Goal: Task Accomplishment & Management: Manage account settings

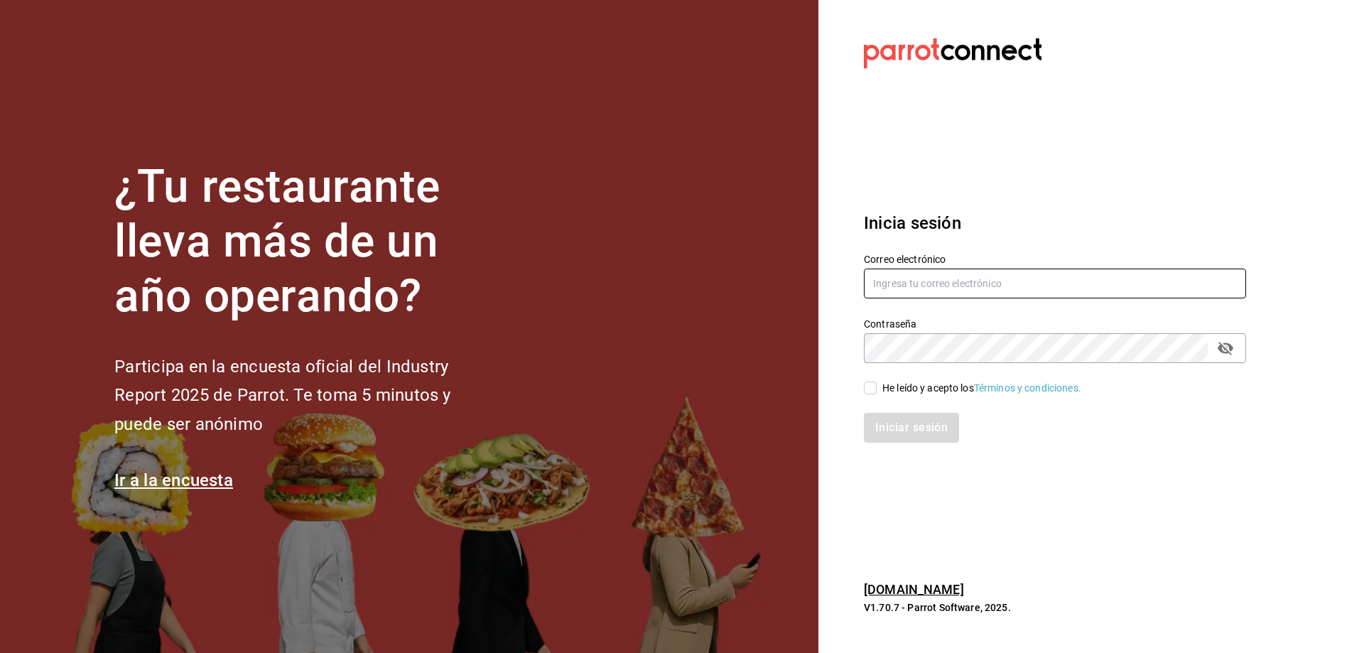
click at [1011, 275] on input "text" at bounding box center [1055, 284] width 382 height 30
type input "oscar_ahuilar.93@hotmail.com"
click at [875, 390] on input "He leído y acepto los Términos y condiciones." at bounding box center [870, 388] width 13 height 13
checkbox input "true"
click at [901, 424] on button "Iniciar sesión" at bounding box center [912, 428] width 97 height 30
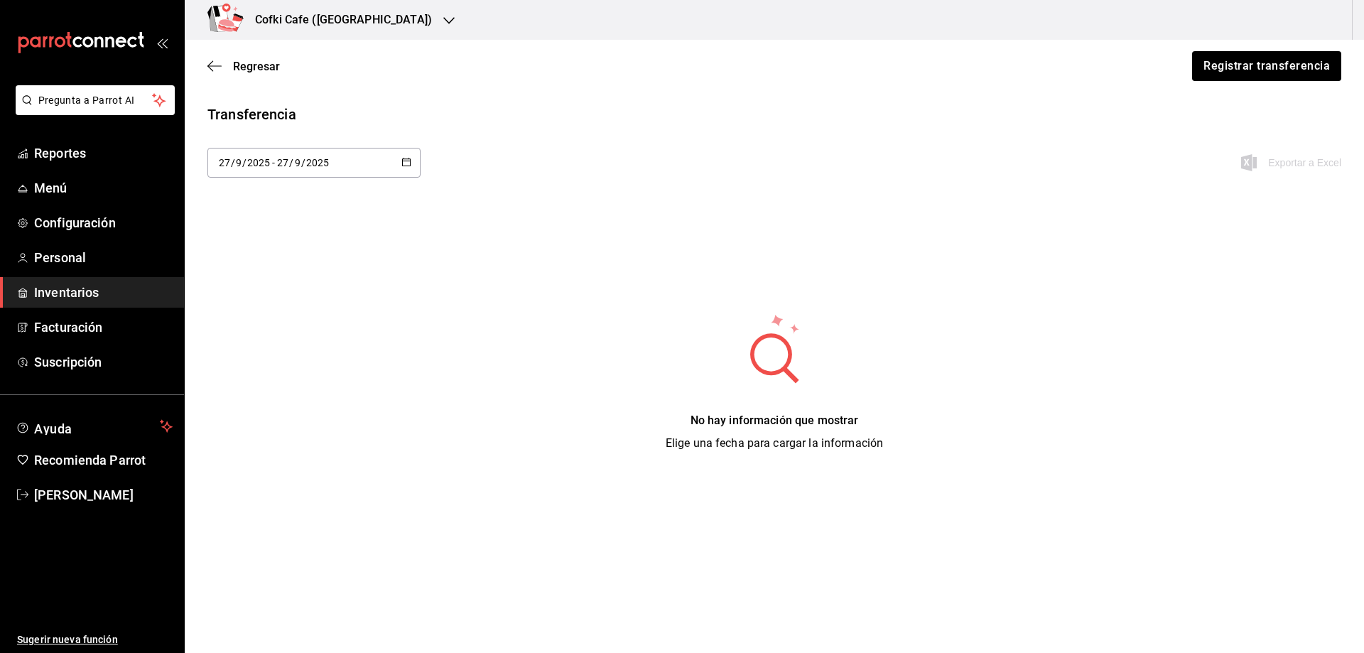
click at [302, 18] on h3 "Cofki Cafe (La Aurora)" at bounding box center [338, 19] width 188 height 17
click at [327, 85] on div "Cofki Kid-Friendly Café (MTY)" at bounding box center [291, 93] width 213 height 32
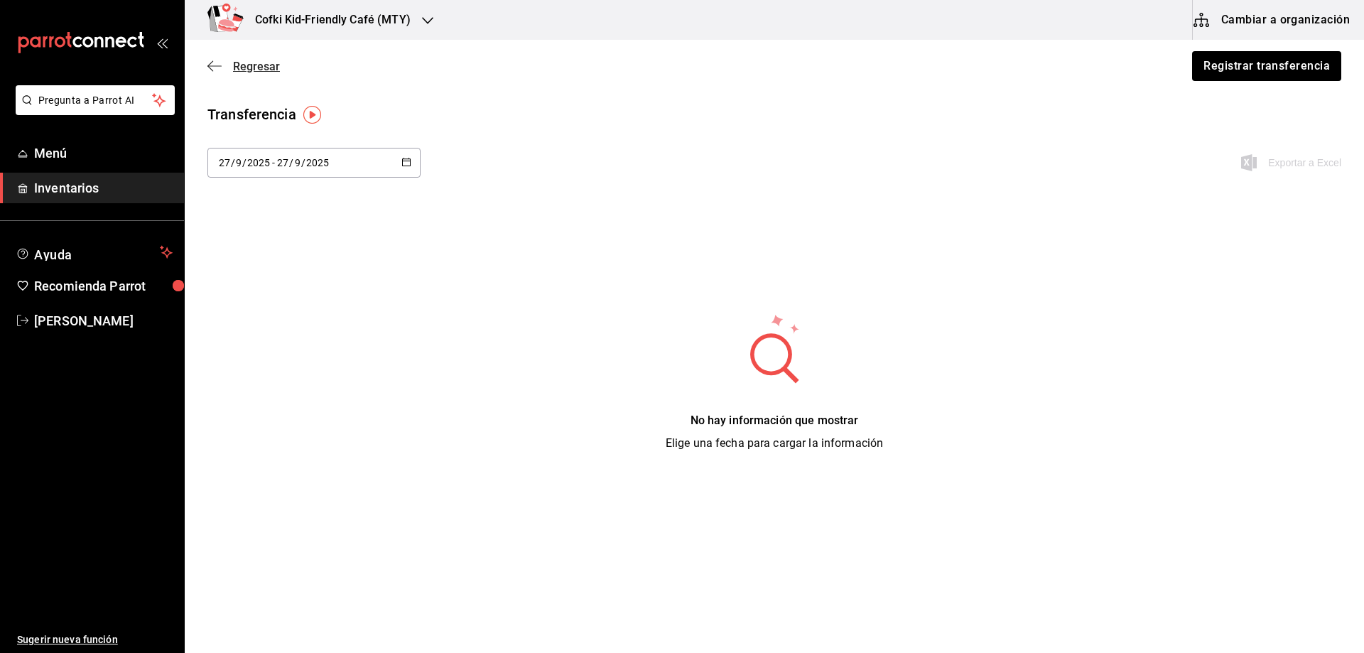
click at [254, 66] on span "Regresar" at bounding box center [256, 66] width 47 height 13
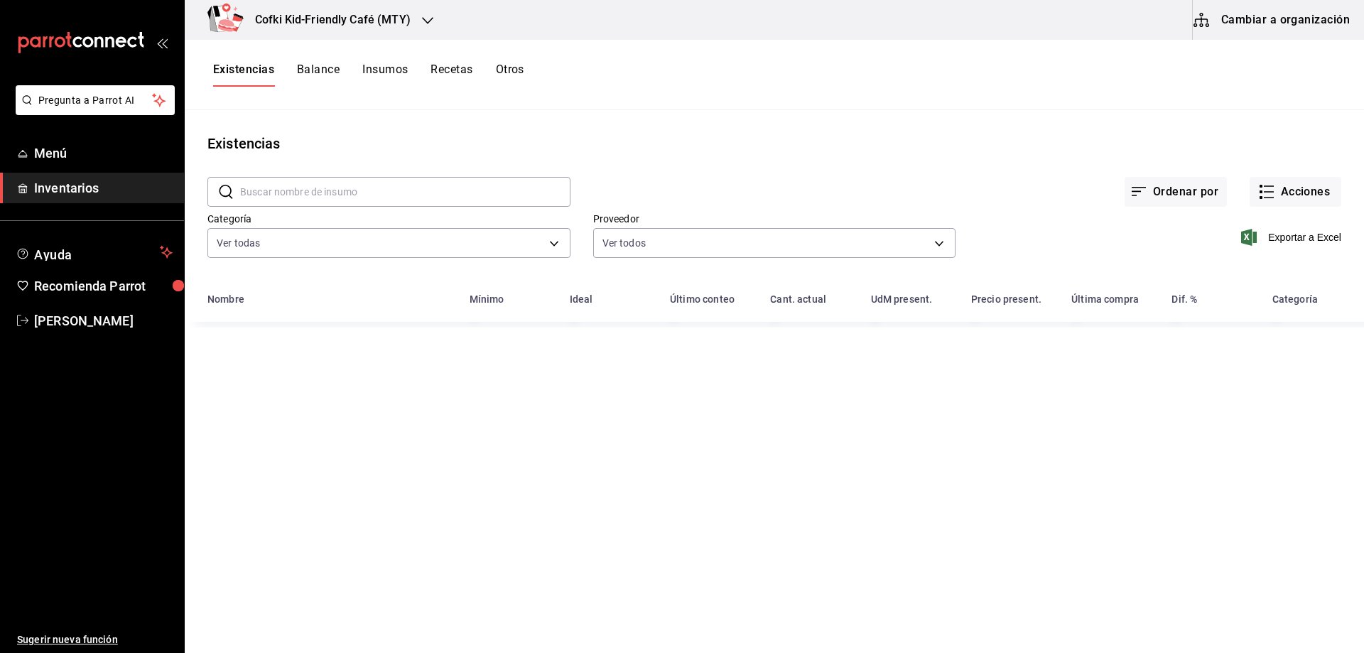
click at [301, 185] on input "text" at bounding box center [405, 192] width 330 height 28
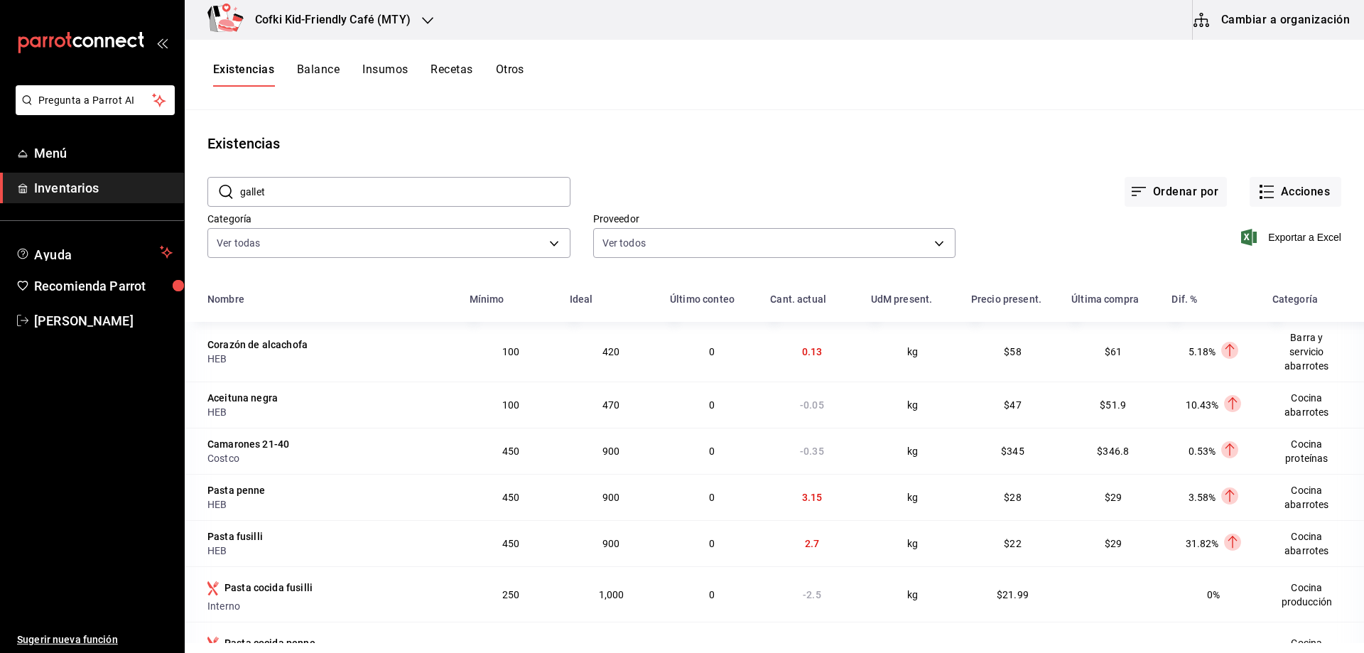
type input "galleta"
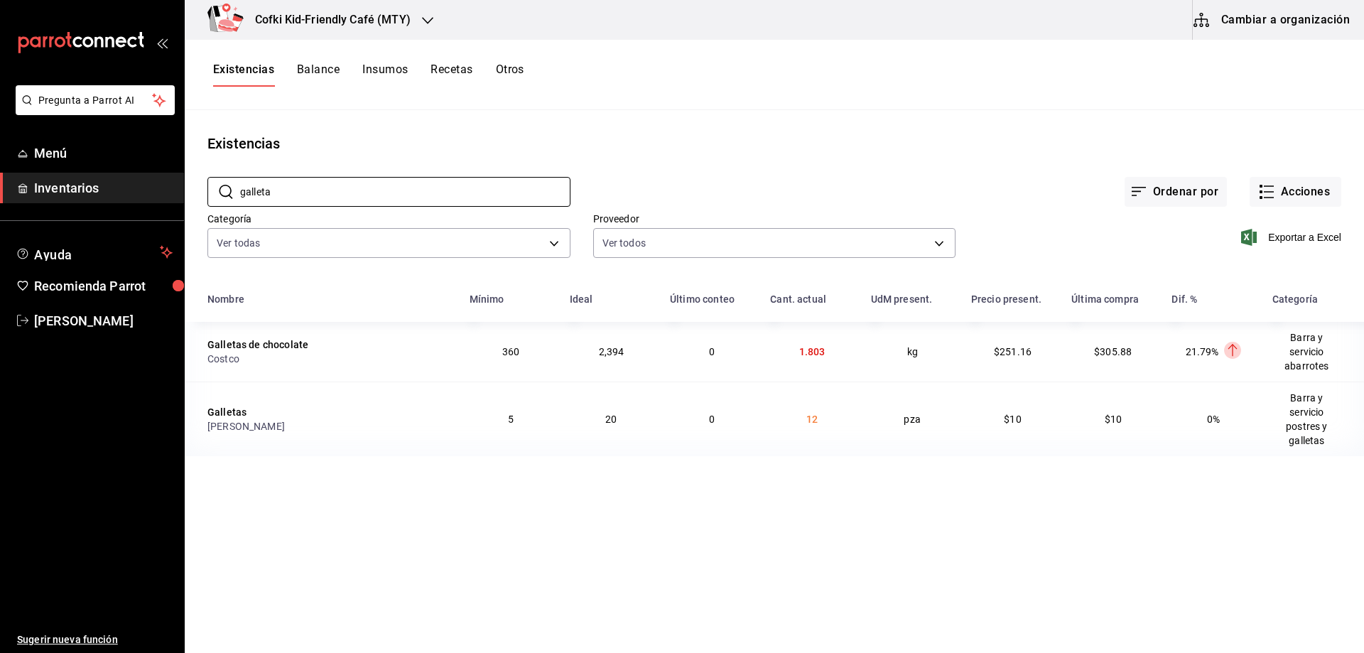
drag, startPoint x: 301, startPoint y: 185, endPoint x: 180, endPoint y: 198, distance: 120.8
click at [180, 198] on div "Pregunta a Parrot AI Menú Inventarios Ayuda Recomienda Parrot Oscar Aguilar Sug…" at bounding box center [682, 321] width 1364 height 643
